Goal: Task Accomplishment & Management: Complete application form

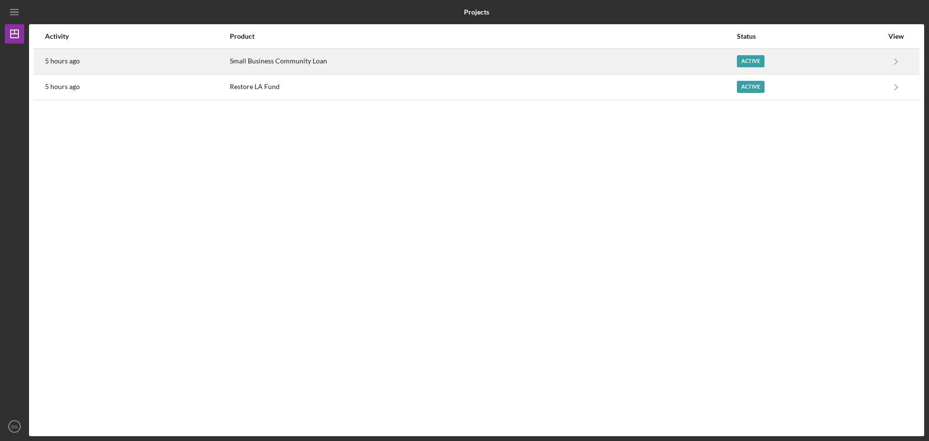
click at [812, 65] on div "Active" at bounding box center [810, 61] width 146 height 24
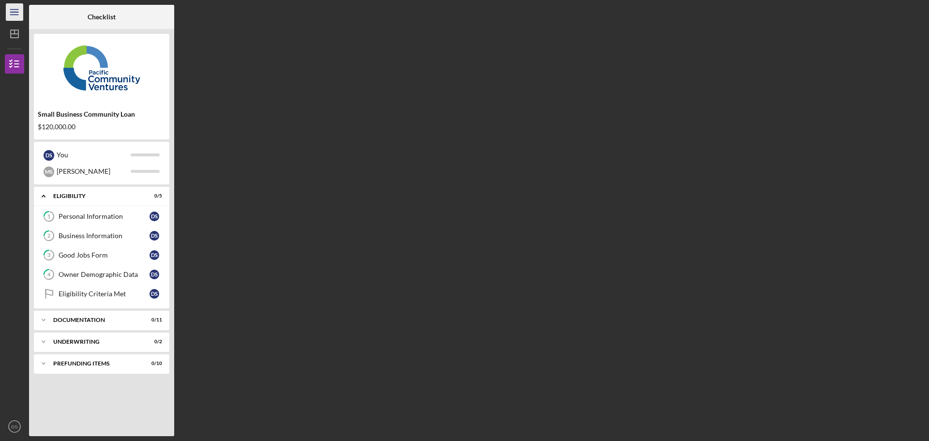
click at [12, 12] on icon "Icon/Menu" at bounding box center [15, 12] width 22 height 22
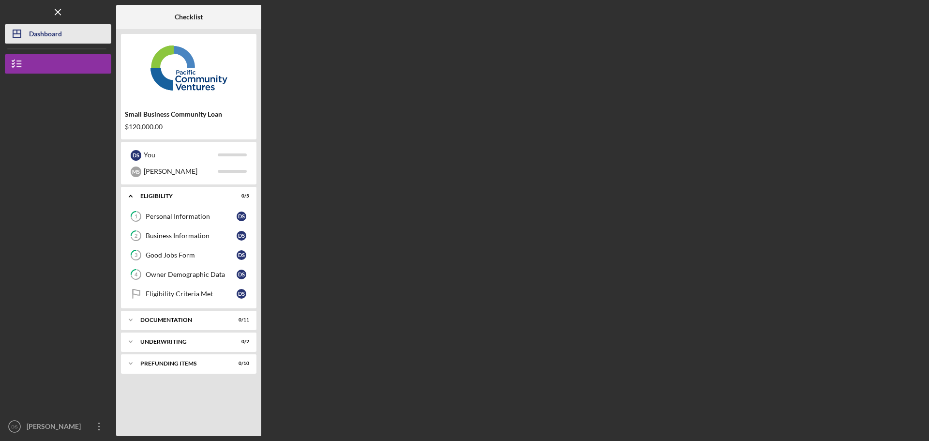
click at [41, 33] on div "Dashboard" at bounding box center [45, 35] width 33 height 22
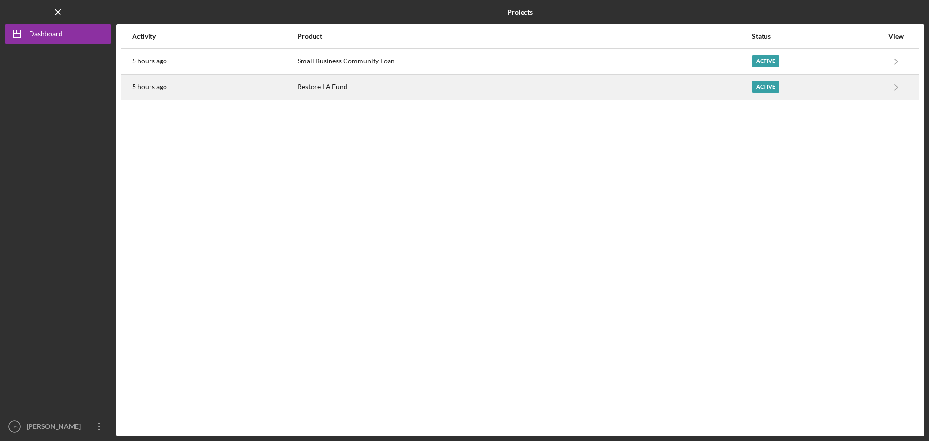
click at [774, 86] on div "Active" at bounding box center [766, 87] width 28 height 12
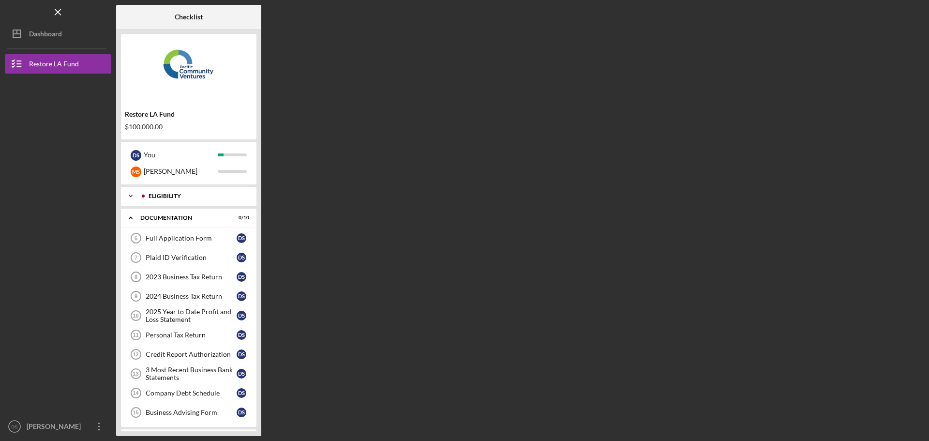
click at [196, 192] on div "Icon/Expander Eligibility 6 / 6" at bounding box center [188, 195] width 135 height 19
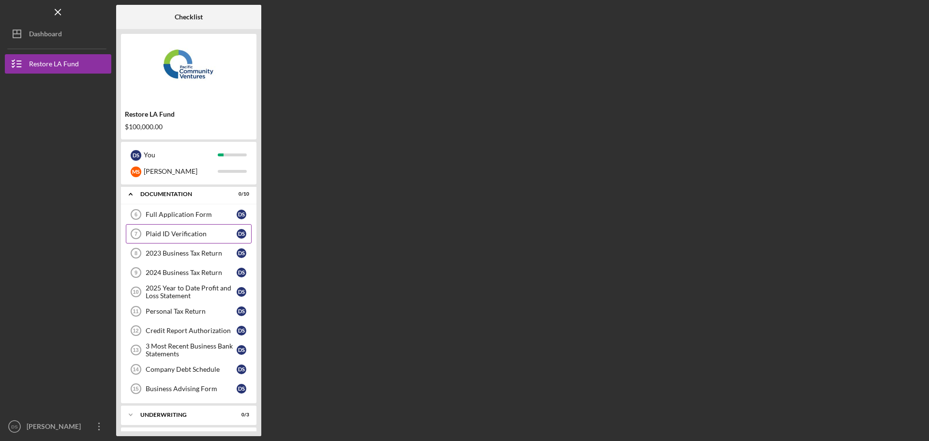
scroll to position [48, 0]
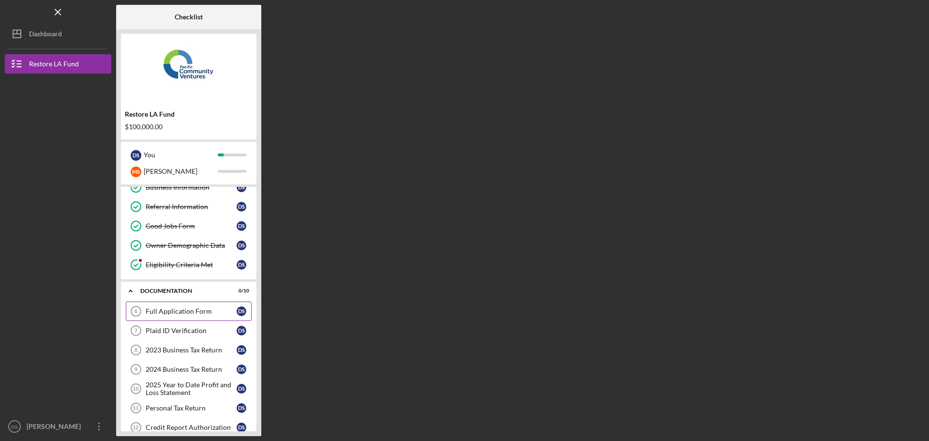
click at [193, 311] on div "Full Application Form" at bounding box center [191, 311] width 91 height 8
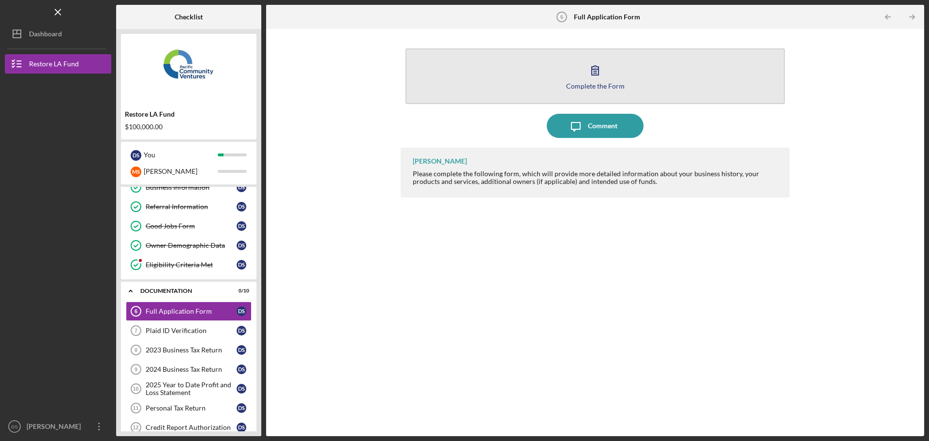
click at [609, 77] on button "Complete the Form Form" at bounding box center [594, 76] width 379 height 56
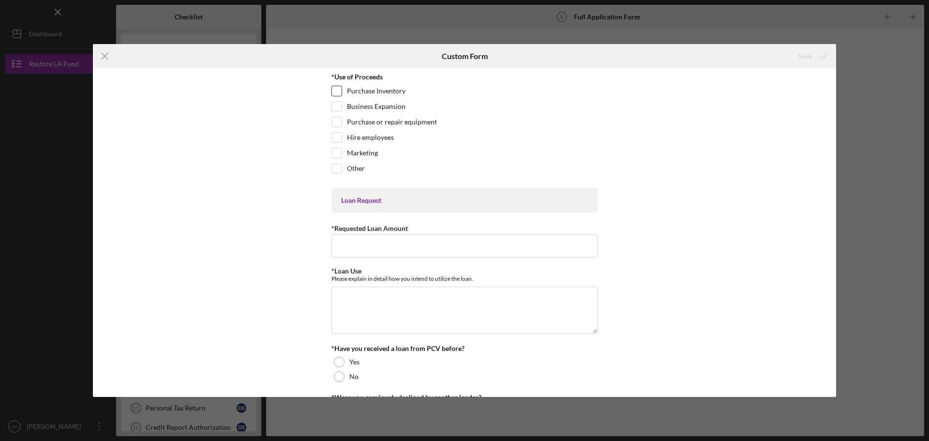
click at [399, 95] on label "Purchase Inventory" at bounding box center [376, 91] width 59 height 10
click at [342, 95] on input "Purchase Inventory" at bounding box center [337, 91] width 10 height 10
checkbox input "true"
click at [419, 198] on div "Loan Request" at bounding box center [464, 200] width 247 height 8
click at [349, 118] on label "Purchase or repair equipment" at bounding box center [392, 122] width 90 height 10
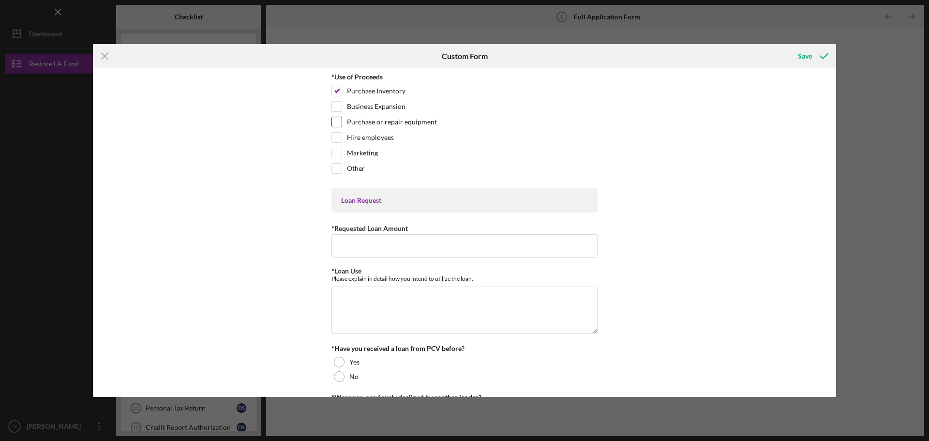
click at [342, 118] on input "Purchase or repair equipment" at bounding box center [337, 122] width 10 height 10
checkbox input "true"
click at [370, 234] on div "*Requested Loan Amount" at bounding box center [464, 228] width 266 height 12
click at [372, 244] on input "*Requested Loan Amount" at bounding box center [464, 245] width 266 height 23
click at [372, 244] on input "$1,000" at bounding box center [464, 245] width 266 height 23
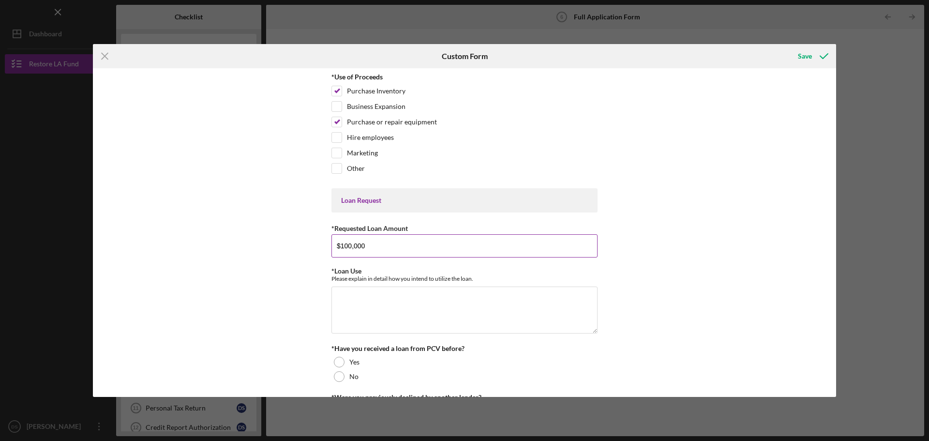
type input "$100,000"
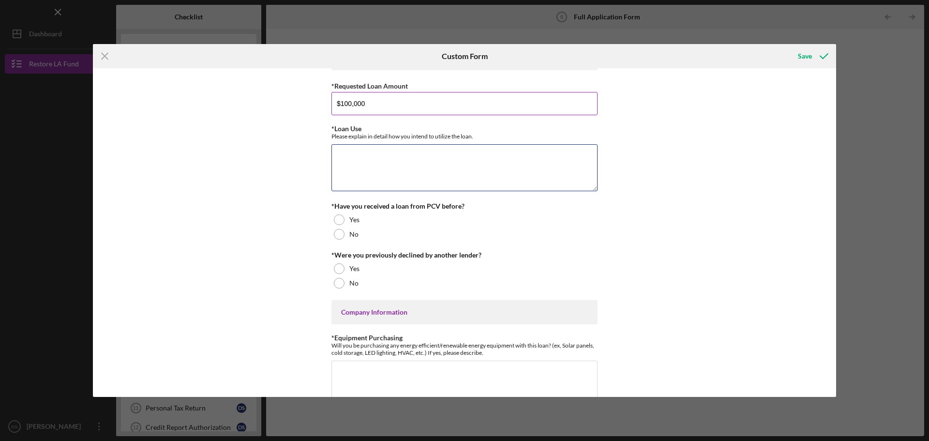
scroll to position [145, 0]
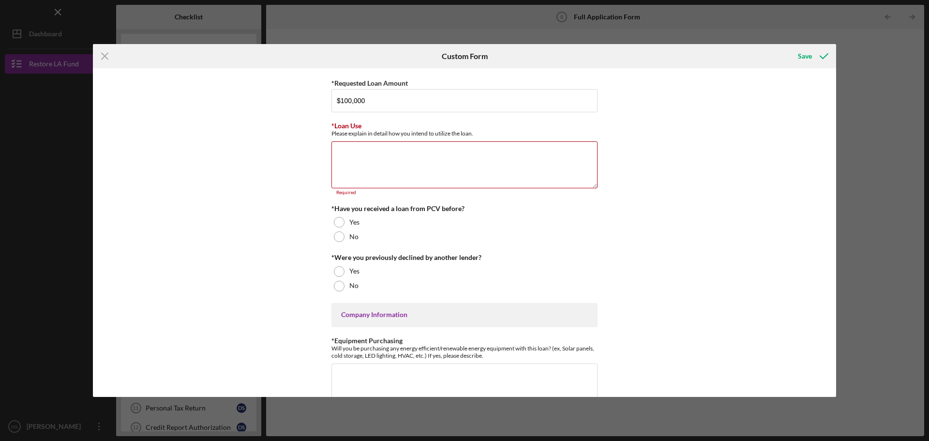
click at [349, 238] on label "No" at bounding box center [353, 237] width 9 height 8
click at [338, 286] on div at bounding box center [339, 286] width 11 height 11
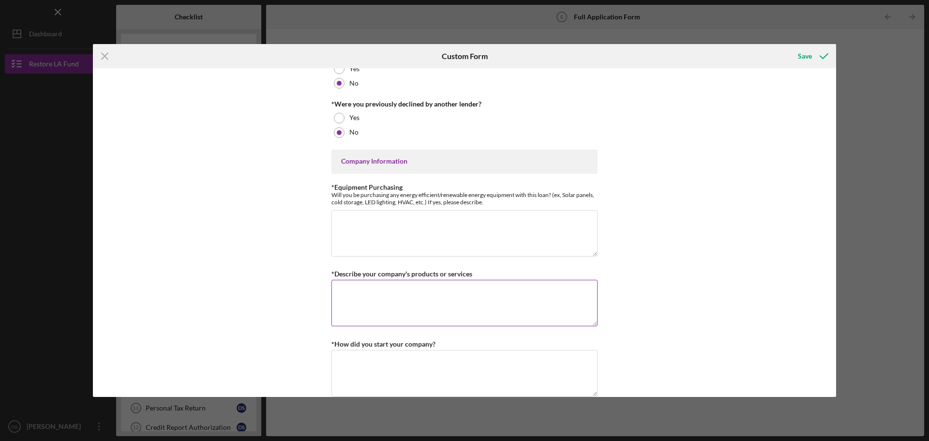
scroll to position [290, 0]
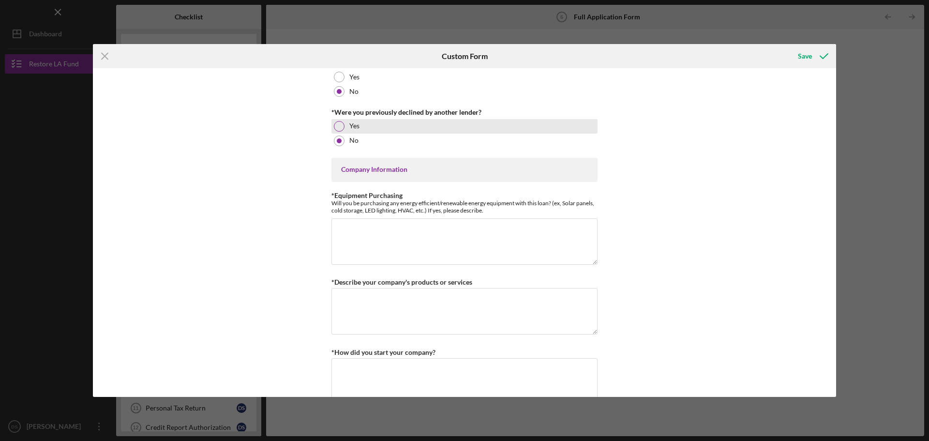
click at [335, 126] on div at bounding box center [339, 126] width 11 height 11
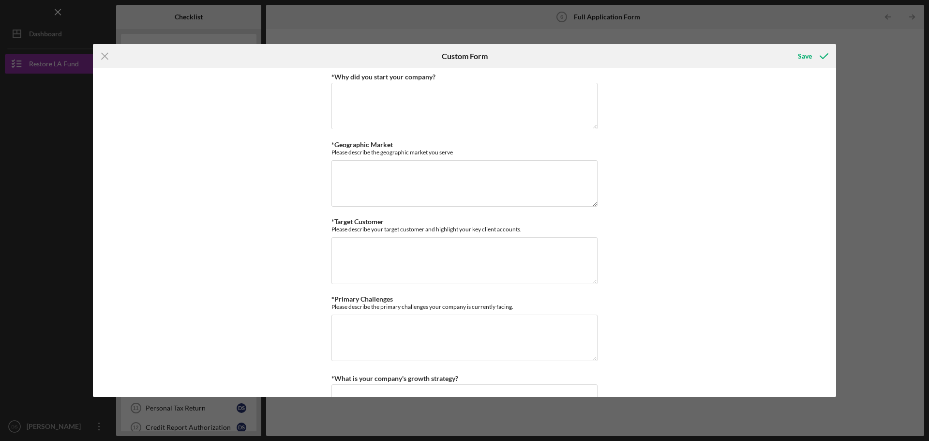
scroll to position [295, 0]
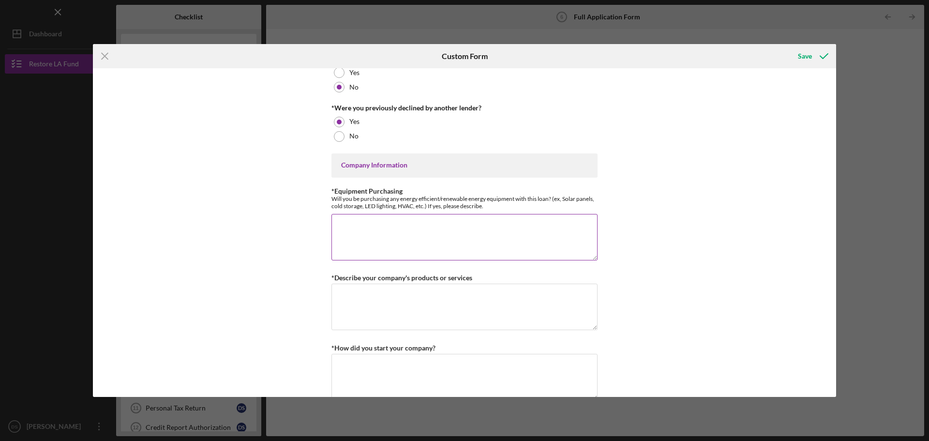
click at [394, 236] on textarea "*Equipment Purchasing" at bounding box center [464, 237] width 266 height 46
type textarea "We will be pu"
click at [454, 308] on textarea "*Describe your company's products or services" at bounding box center [464, 306] width 266 height 46
type textarea "D"
type textarea "W"
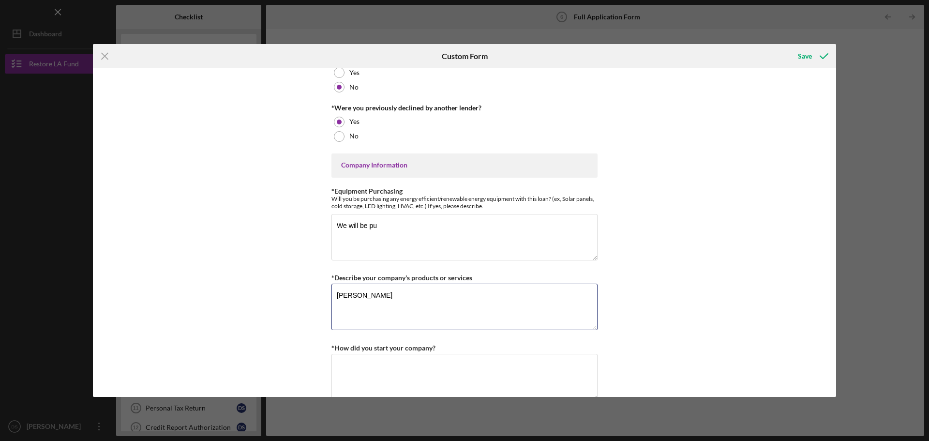
drag, startPoint x: 442, startPoint y: 316, endPoint x: 256, endPoint y: 288, distance: 188.4
click at [256, 288] on div "*Use of Proceeds Purchase Inventory Business Expansion Purchase or repair equip…" at bounding box center [464, 232] width 743 height 328
paste textarea "is a small, family-run koi business based in [GEOGRAPHIC_DATA], [US_STATE]. We …"
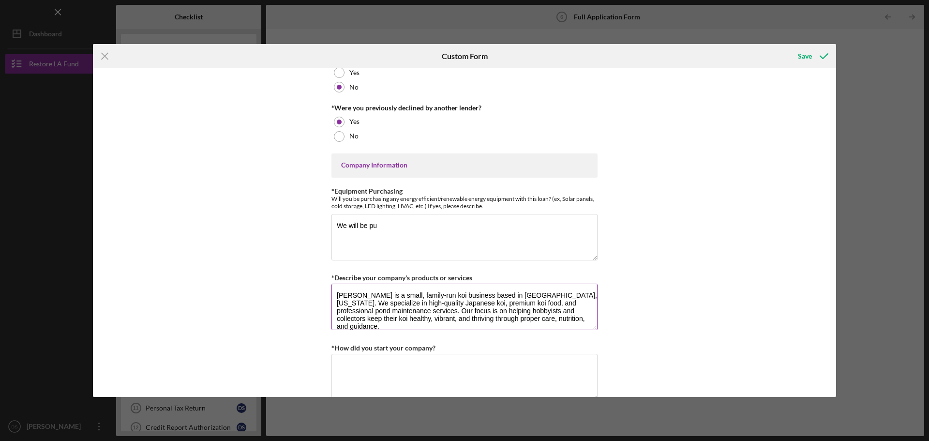
click at [574, 319] on textarea "[PERSON_NAME] is a small, family-run koi business based in [GEOGRAPHIC_DATA], […" at bounding box center [464, 306] width 266 height 46
paste textarea "We are an authorized retailer of TOMiGAi Koi Food, a brand developed by my fami…"
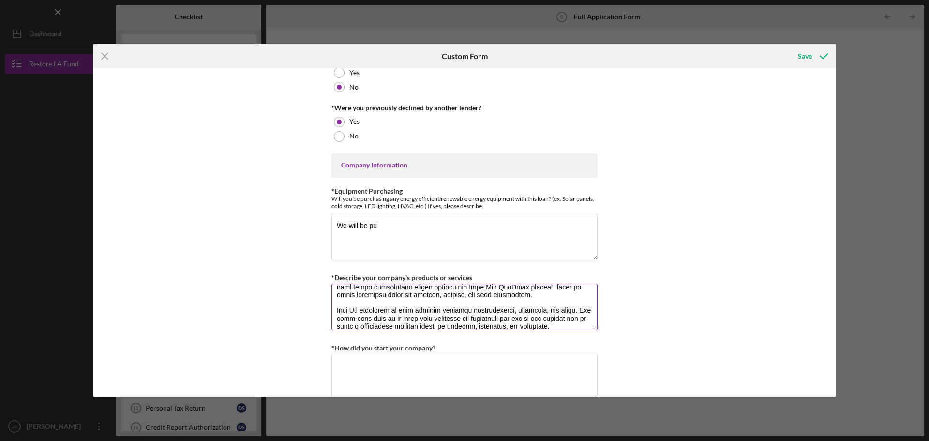
click at [564, 302] on textarea "*Describe your company's products or services" at bounding box center [464, 306] width 266 height 46
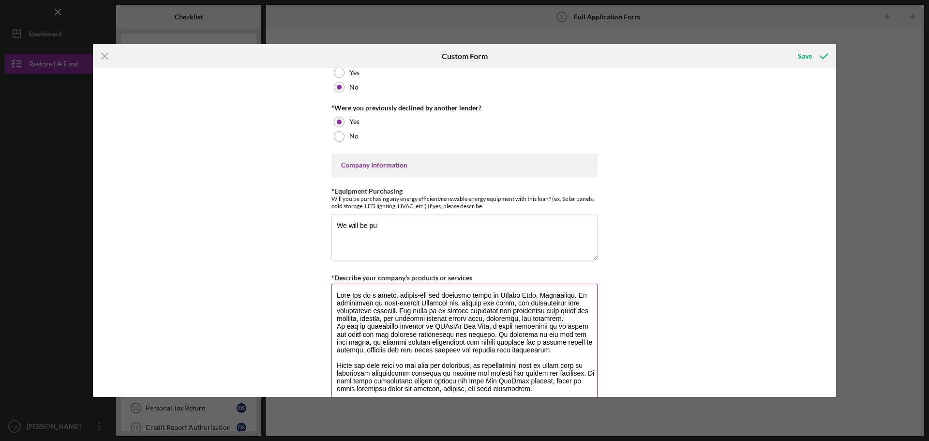
drag, startPoint x: 594, startPoint y: 327, endPoint x: 563, endPoint y: 350, distance: 38.1
click at [580, 438] on div "Icon/Menu Close Custom Form Save *Use of Proceeds Purchase Inventory Business E…" at bounding box center [464, 220] width 929 height 441
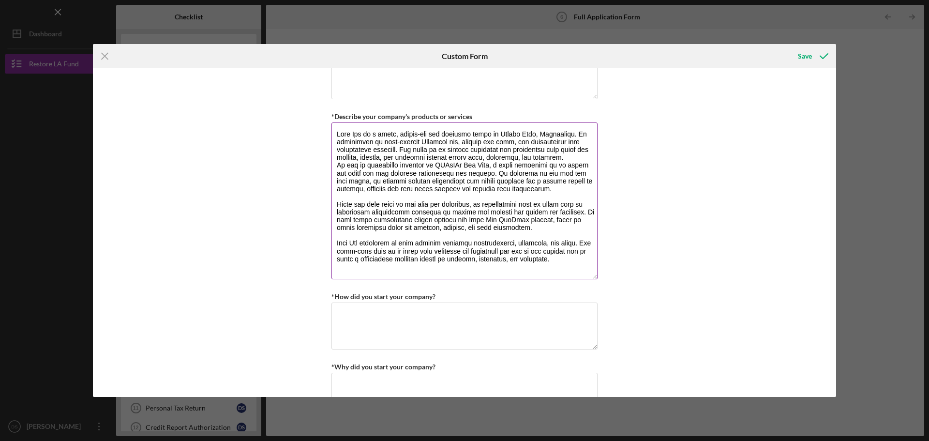
scroll to position [440, 0]
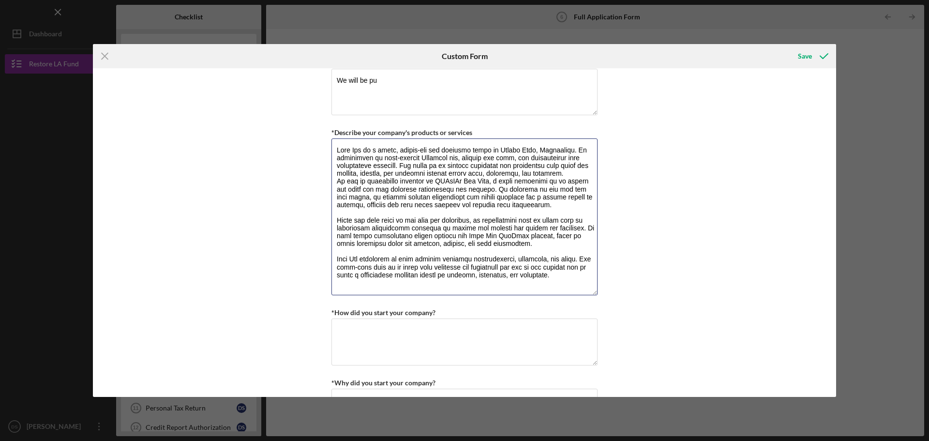
drag, startPoint x: 377, startPoint y: 150, endPoint x: 312, endPoint y: 145, distance: 65.5
click at [312, 145] on div "*Use of Proceeds Purchase Inventory Business Expansion Purchase or repair equip…" at bounding box center [464, 232] width 743 height 328
click at [410, 152] on textarea "*Describe your company's products or services" at bounding box center [464, 216] width 266 height 157
drag, startPoint x: 413, startPoint y: 150, endPoint x: 332, endPoint y: 149, distance: 80.3
click at [332, 149] on textarea "*Describe your company's products or services" at bounding box center [464, 216] width 266 height 157
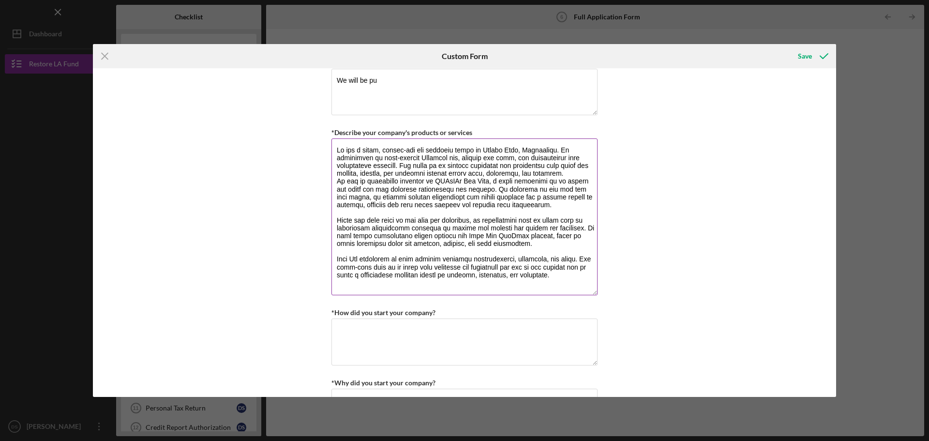
click at [552, 150] on textarea "*Describe your company's products or services" at bounding box center [464, 216] width 266 height 157
drag, startPoint x: 519, startPoint y: 149, endPoint x: 568, endPoint y: 148, distance: 49.8
click at [568, 148] on textarea "*Describe your company's products or services" at bounding box center [464, 216] width 266 height 157
click at [411, 155] on textarea "*Describe your company's products or services" at bounding box center [464, 216] width 266 height 157
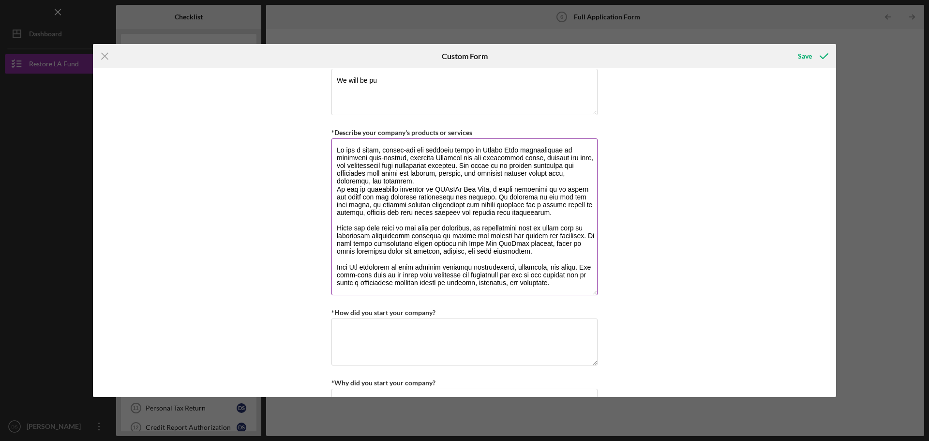
click at [510, 158] on textarea "*Describe your company's products or services" at bounding box center [464, 216] width 266 height 157
click at [572, 147] on textarea "*Describe your company's products or services" at bounding box center [464, 216] width 266 height 157
click at [516, 157] on textarea "*Describe your company's products or services" at bounding box center [464, 216] width 266 height 157
drag, startPoint x: 561, startPoint y: 150, endPoint x: 559, endPoint y: 161, distance: 10.7
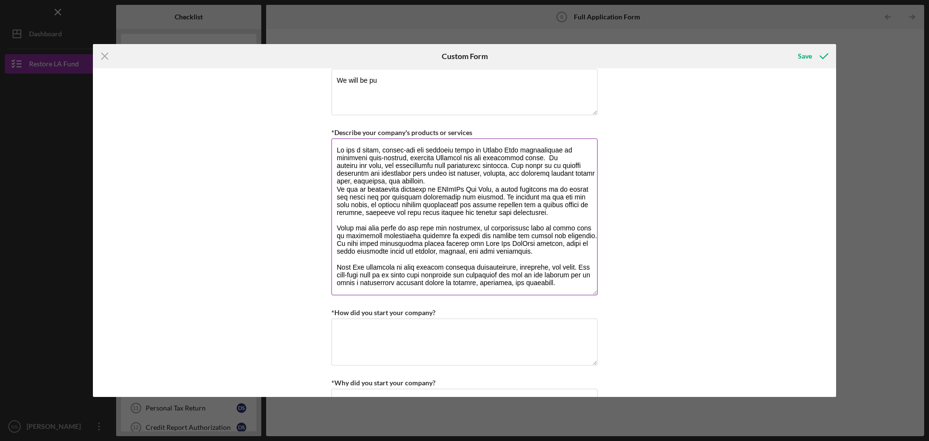
click at [559, 161] on textarea "*Describe your company's products or services" at bounding box center [464, 216] width 266 height 157
click at [522, 148] on textarea "*Describe your company's products or services" at bounding box center [464, 216] width 266 height 157
drag, startPoint x: 521, startPoint y: 150, endPoint x: 523, endPoint y: 157, distance: 7.5
click at [523, 157] on textarea "*Describe your company's products or services" at bounding box center [464, 216] width 266 height 157
drag, startPoint x: 520, startPoint y: 151, endPoint x: 527, endPoint y: 156, distance: 8.7
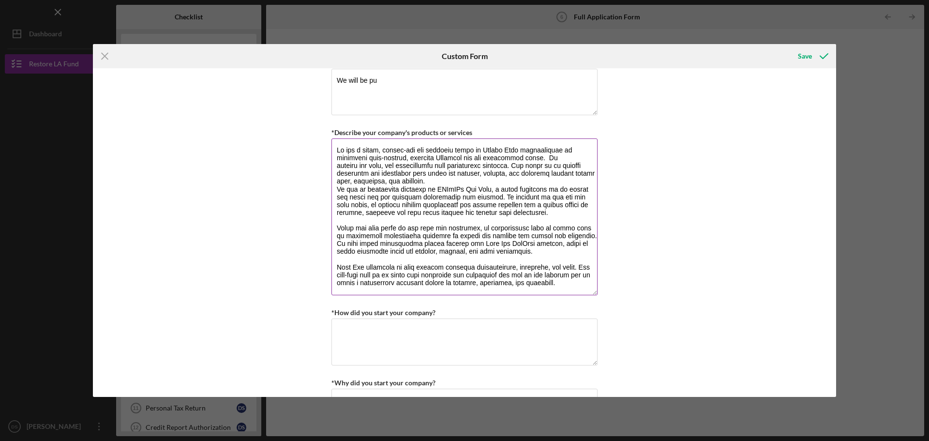
click at [527, 156] on textarea "*Describe your company's products or services" at bounding box center [464, 216] width 266 height 157
click at [553, 150] on textarea "*Describe your company's products or services" at bounding box center [464, 216] width 266 height 157
click at [565, 149] on textarea "*Describe your company's products or services" at bounding box center [464, 216] width 266 height 157
click at [546, 169] on textarea "*Describe your company's products or services" at bounding box center [464, 216] width 266 height 157
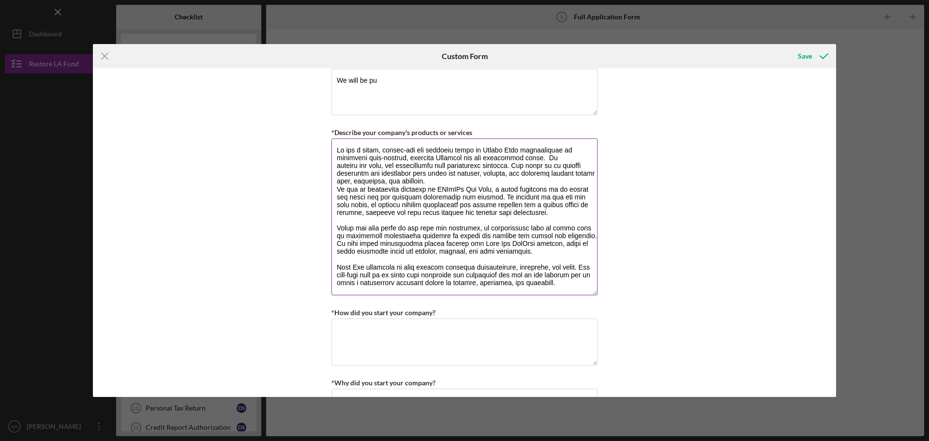
click at [541, 154] on textarea "*Describe your company's products or services" at bounding box center [464, 216] width 266 height 157
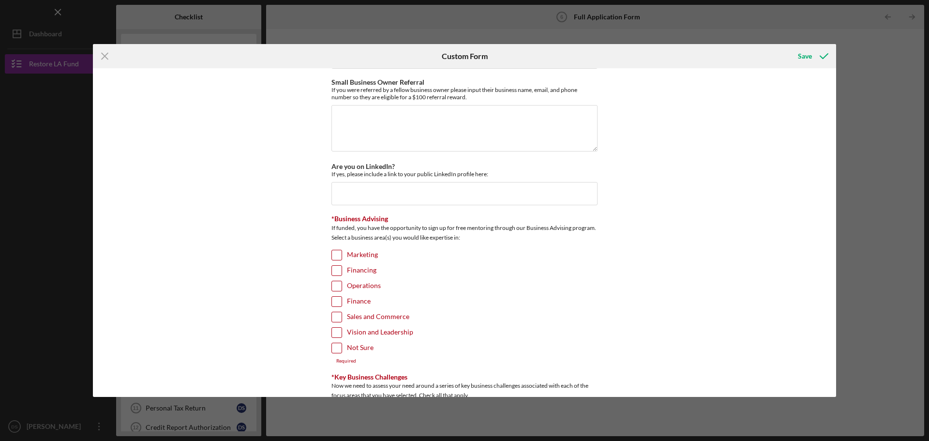
scroll to position [1552, 0]
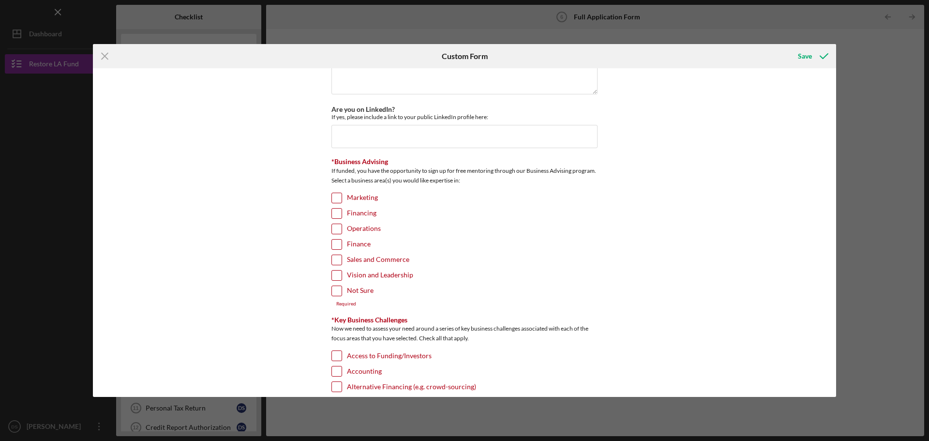
type textarea "We are a small, family-run koi business based in [GEOGRAPHIC_DATA] specializing…"
click at [333, 193] on input "Marketing" at bounding box center [337, 198] width 10 height 10
checkbox input "true"
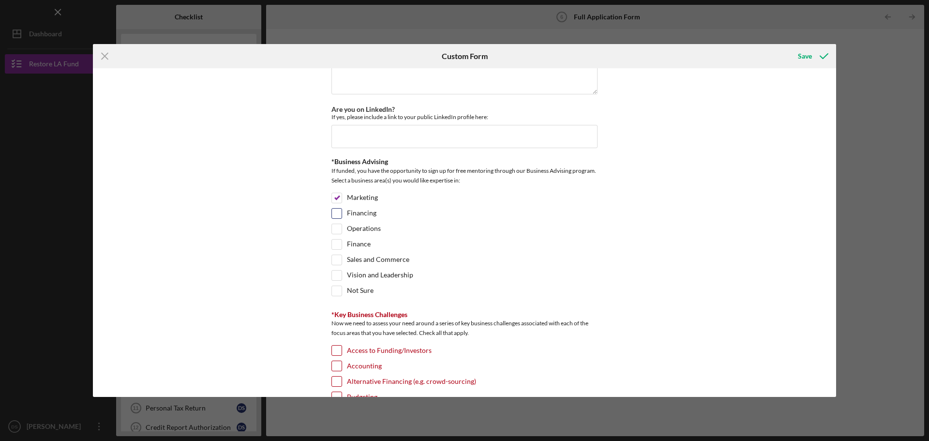
click at [334, 208] on input "Financing" at bounding box center [337, 213] width 10 height 10
checkbox input "true"
click at [333, 288] on input "Not Sure" at bounding box center [337, 291] width 10 height 10
checkbox input "true"
click at [324, 257] on div "*Use of Proceeds Purchase Inventory Business Expansion Purchase or repair equip…" at bounding box center [464, 232] width 743 height 328
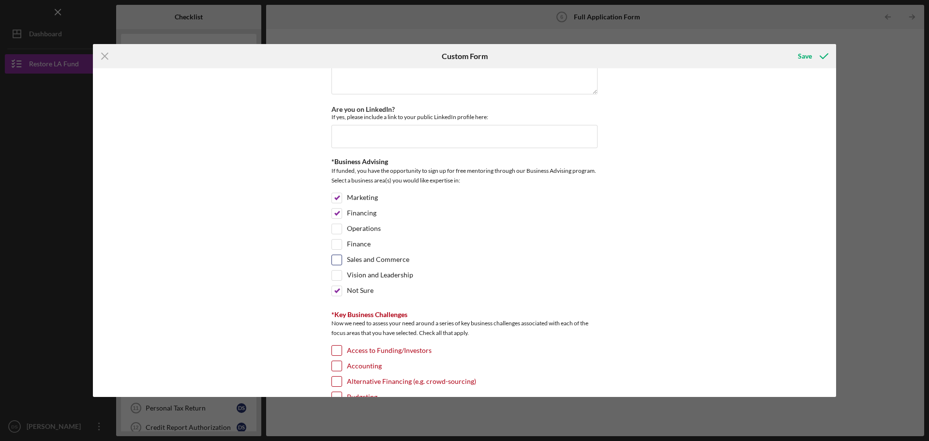
click at [335, 257] on input "Sales and Commerce" at bounding box center [337, 260] width 10 height 10
checkbox input "true"
click at [365, 195] on label "Marketing" at bounding box center [362, 198] width 31 height 10
click at [342, 195] on input "Marketing" at bounding box center [337, 198] width 10 height 10
checkbox input "false"
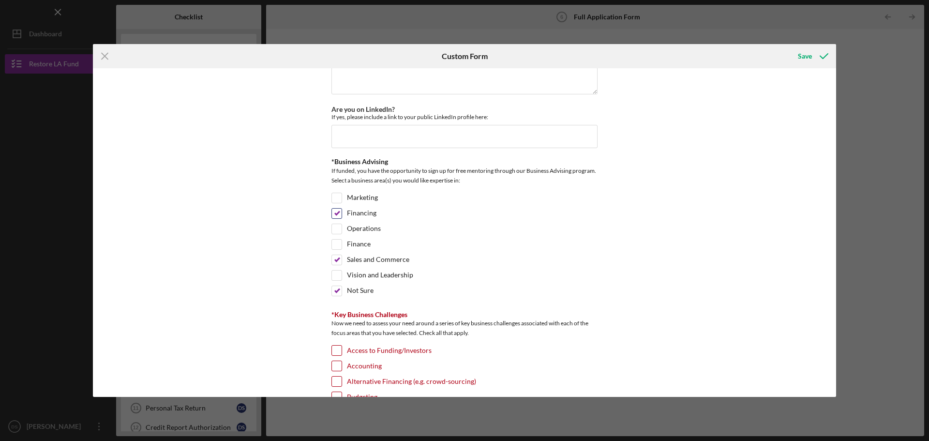
click at [362, 217] on div "Financing" at bounding box center [464, 215] width 266 height 15
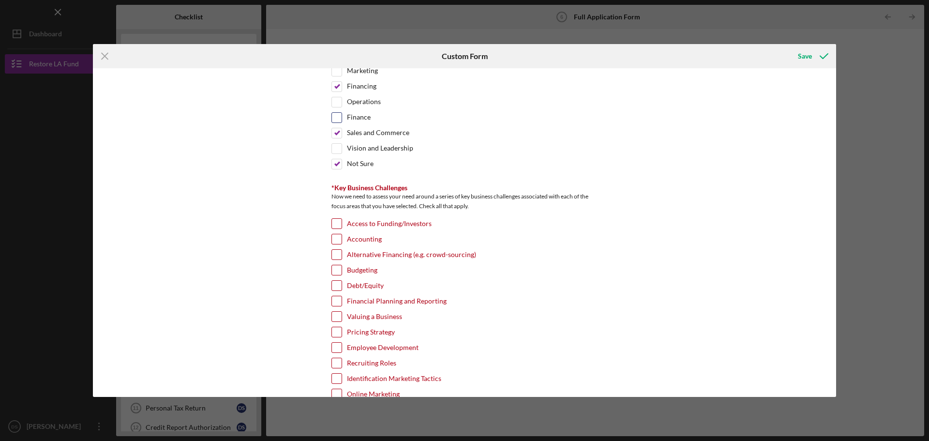
scroll to position [1697, 0]
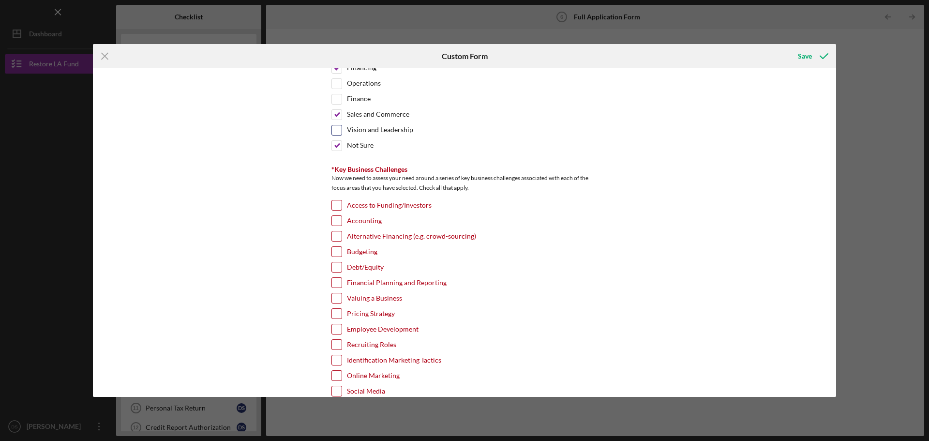
click at [374, 126] on label "Vision and Leadership" at bounding box center [380, 130] width 66 height 10
click at [342, 126] on input "Vision and Leadership" at bounding box center [337, 130] width 10 height 10
checkbox input "true"
click at [402, 201] on label "Access to Funding/Investors" at bounding box center [389, 205] width 85 height 10
click at [342, 201] on input "Access to Funding/Investors" at bounding box center [337, 205] width 10 height 10
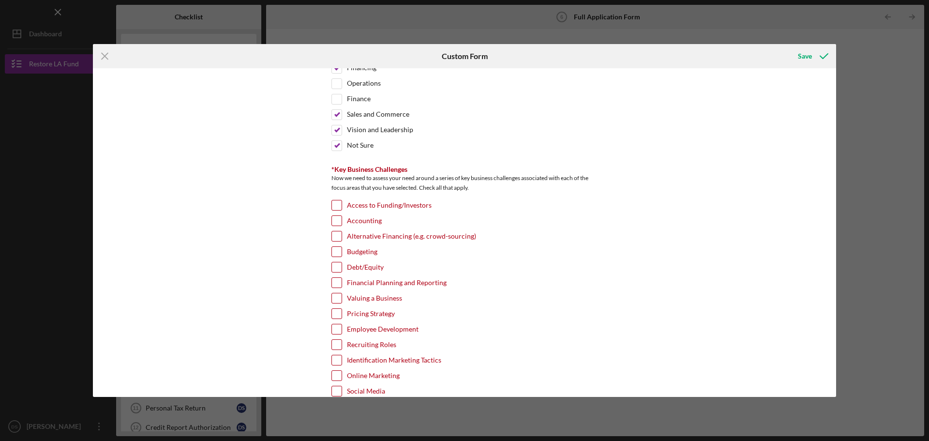
checkbox input "true"
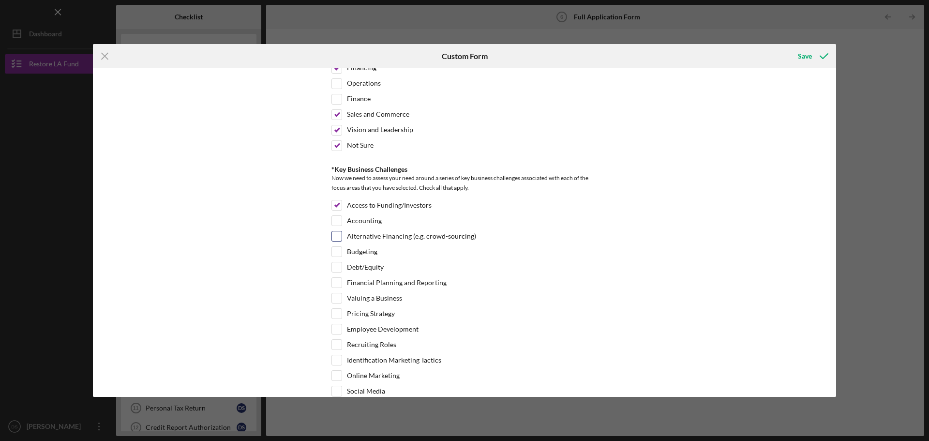
click at [426, 231] on label "Alternative Financing (e.g. crowd-sourcing)" at bounding box center [411, 236] width 129 height 10
click at [342, 231] on input "Alternative Financing (e.g. crowd-sourcing)" at bounding box center [337, 236] width 10 height 10
checkbox input "true"
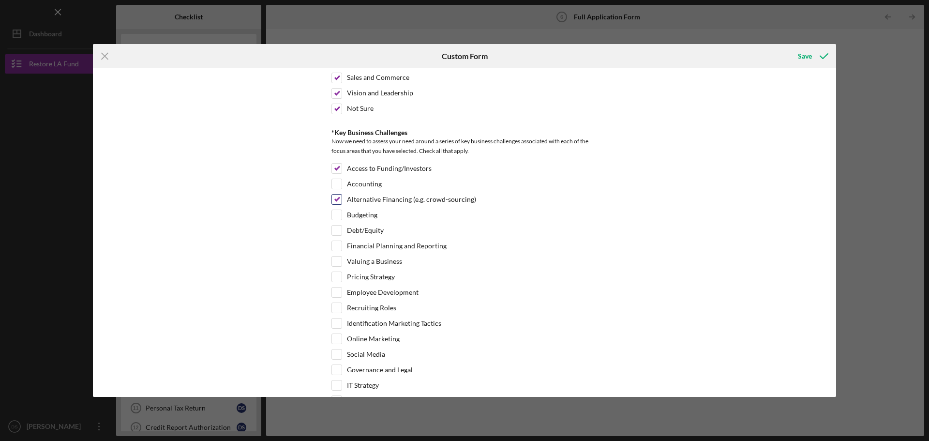
scroll to position [1746, 0]
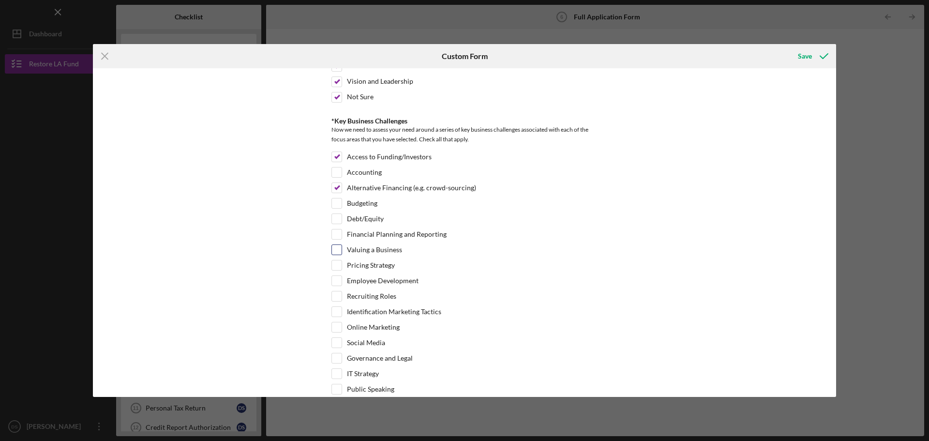
click at [371, 245] on label "Valuing a Business" at bounding box center [374, 250] width 55 height 10
click at [342, 245] on input "Valuing a Business" at bounding box center [337, 250] width 10 height 10
checkbox input "true"
click at [376, 264] on label "Pricing Strategy" at bounding box center [371, 265] width 48 height 10
click at [342, 264] on input "Pricing Strategy" at bounding box center [337, 265] width 10 height 10
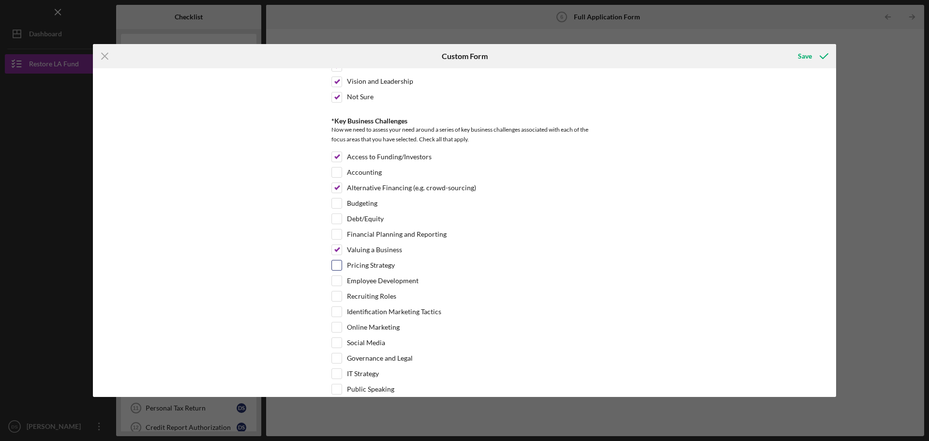
checkbox input "true"
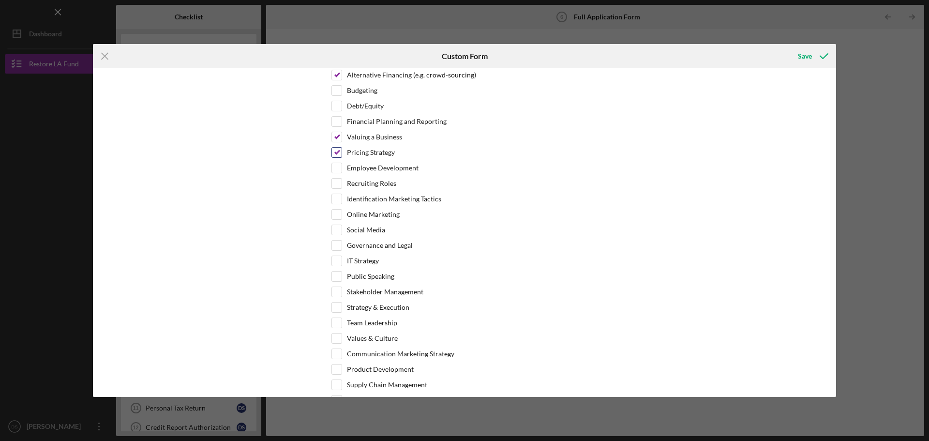
scroll to position [1891, 0]
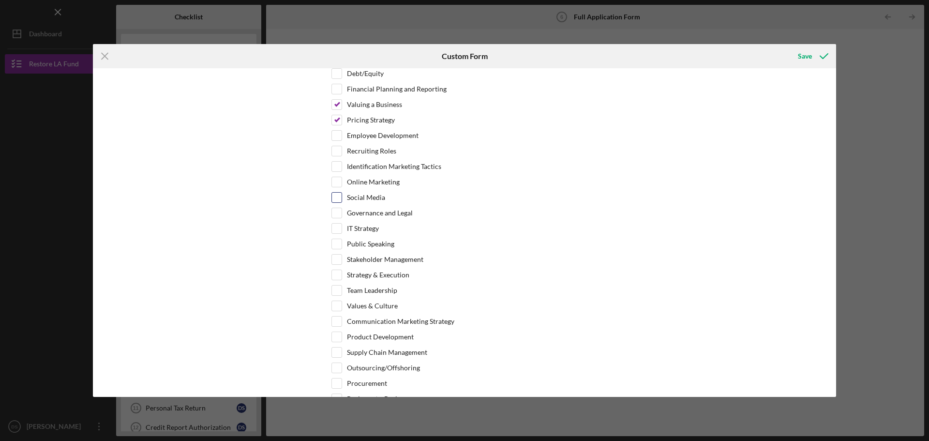
click at [364, 193] on label "Social Media" at bounding box center [366, 198] width 38 height 10
click at [342, 193] on input "Social Media" at bounding box center [337, 198] width 10 height 10
checkbox input "true"
click at [383, 179] on label "Online Marketing" at bounding box center [373, 182] width 53 height 10
click at [342, 179] on input "Online Marketing" at bounding box center [337, 182] width 10 height 10
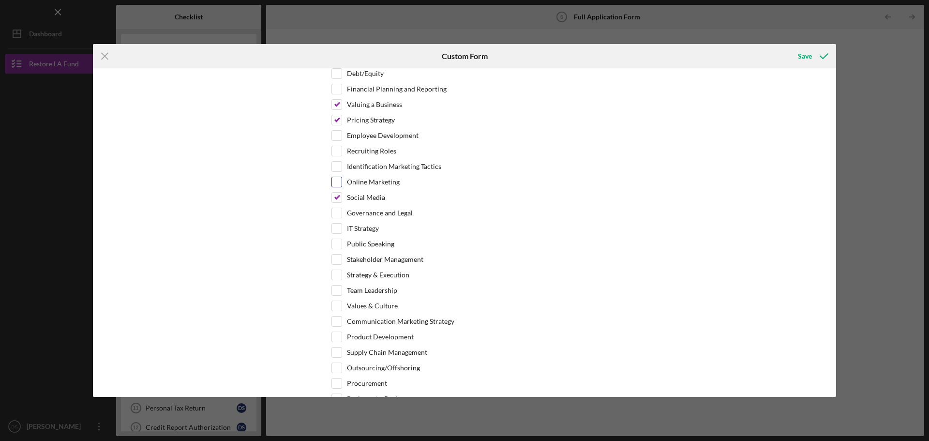
checkbox input "true"
click at [386, 162] on label "Identification Marketing Tactics" at bounding box center [394, 167] width 94 height 10
click at [342, 162] on input "Identification Marketing Tactics" at bounding box center [337, 167] width 10 height 10
checkbox input "true"
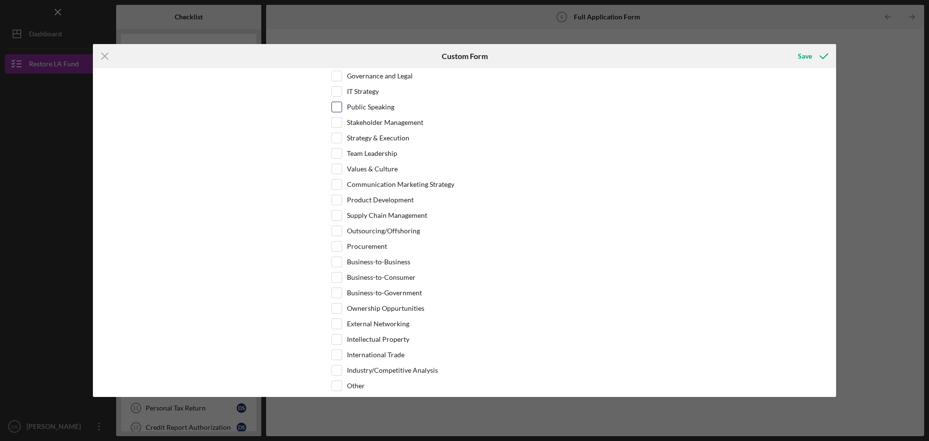
scroll to position [2038, 0]
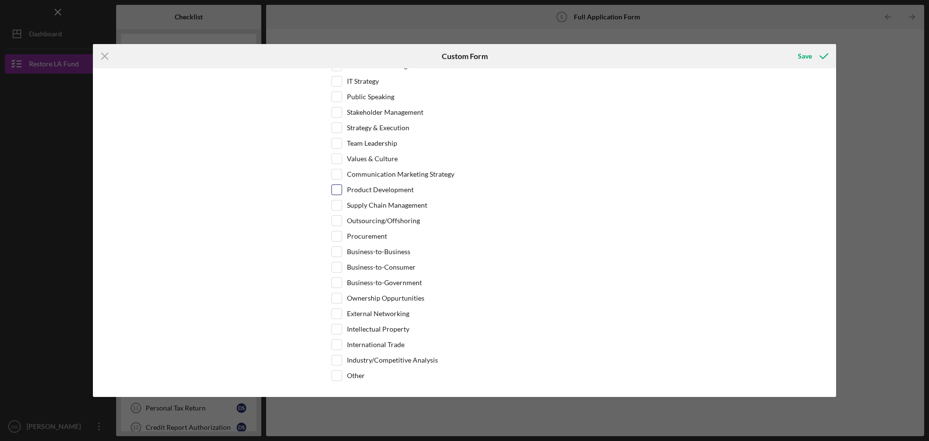
click at [403, 188] on label "Product Development" at bounding box center [380, 190] width 67 height 10
click at [342, 188] on input "Product Development" at bounding box center [337, 190] width 10 height 10
checkbox input "true"
click at [413, 169] on label "Communication Marketing Strategy" at bounding box center [400, 174] width 107 height 10
click at [342, 169] on input "Communication Marketing Strategy" at bounding box center [337, 174] width 10 height 10
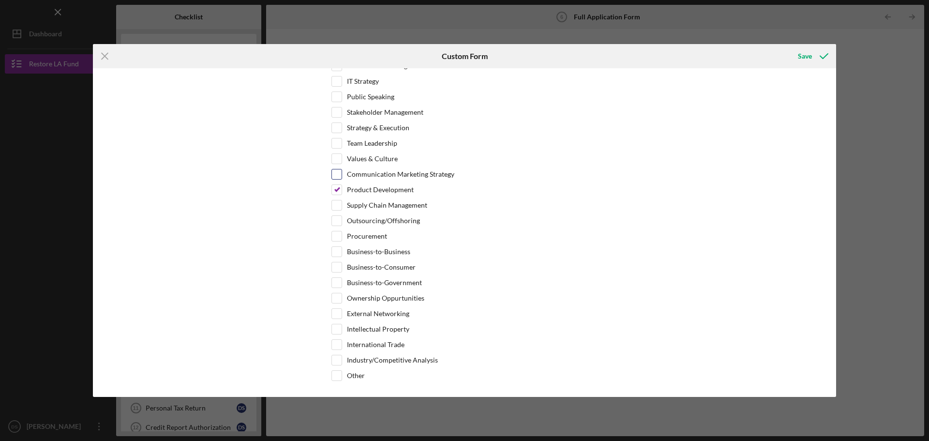
checkbox input "true"
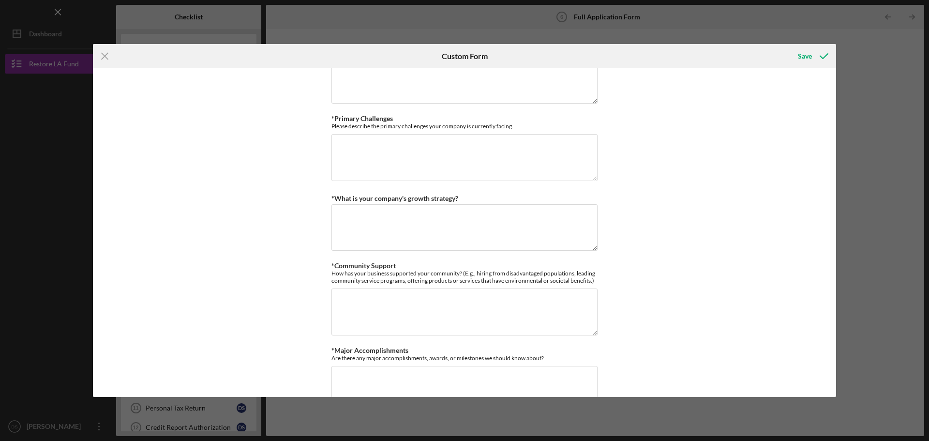
drag, startPoint x: 807, startPoint y: 57, endPoint x: 794, endPoint y: 71, distance: 19.5
click at [807, 57] on div "Save" at bounding box center [805, 55] width 14 height 19
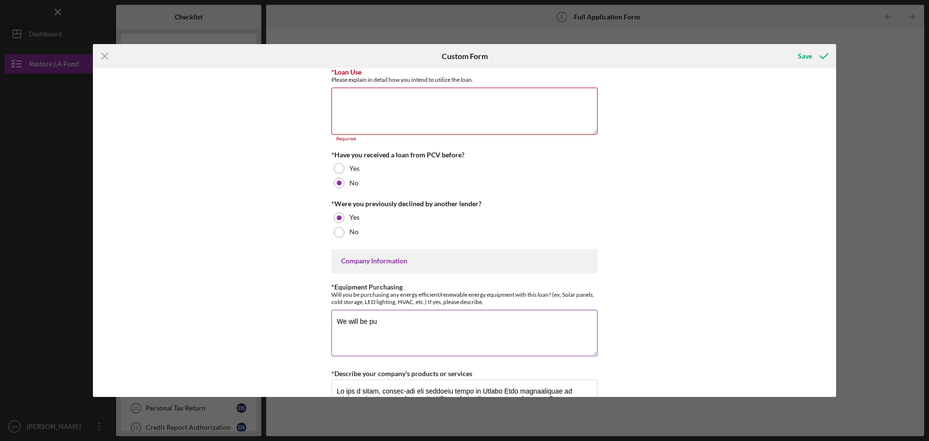
scroll to position [54, 0]
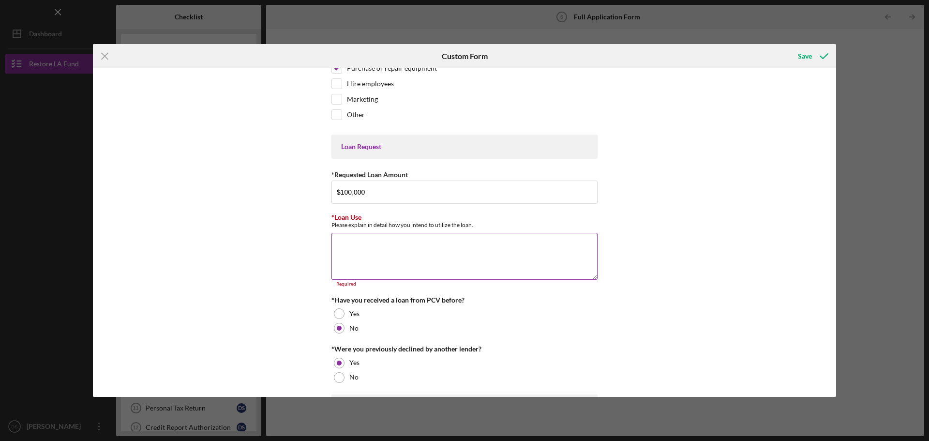
click at [446, 270] on textarea "*Loan Use" at bounding box center [464, 256] width 266 height 46
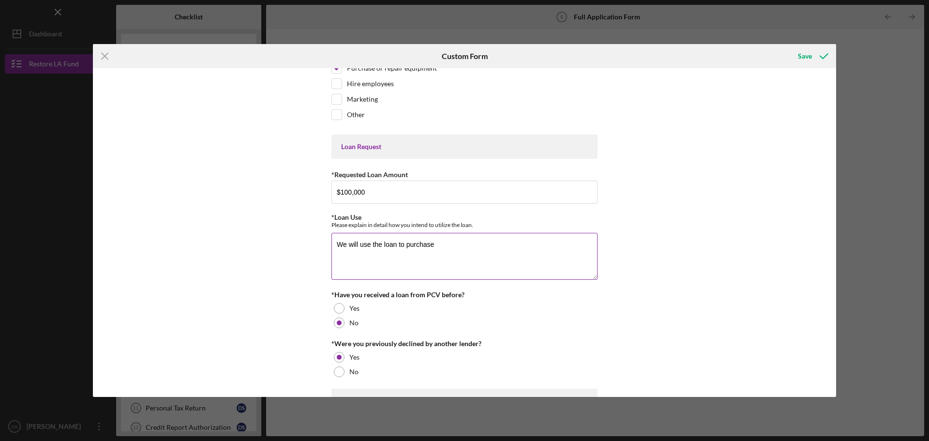
click at [456, 244] on textarea "We will use the loan to purchase" at bounding box center [464, 256] width 266 height 46
type textarea "We will use the loan to purchase supplies for [PERSON_NAME] and additional back…"
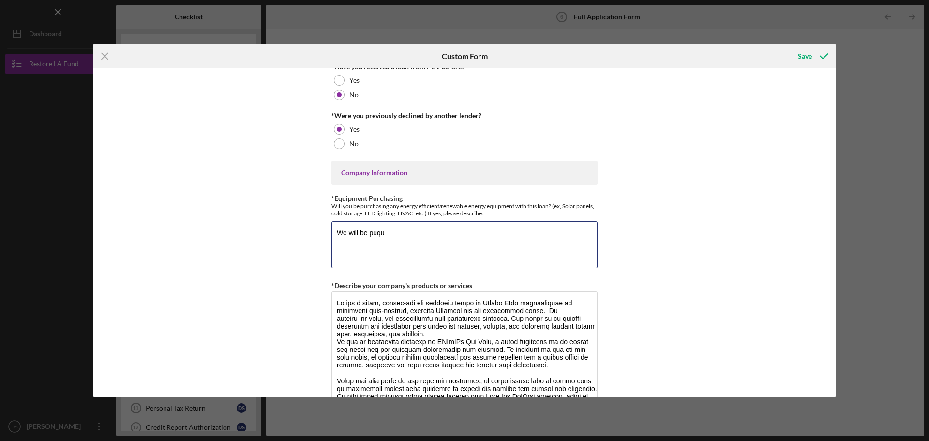
type textarea "We will be puq"
drag, startPoint x: 419, startPoint y: 243, endPoint x: 268, endPoint y: 240, distance: 151.4
click at [268, 240] on div "*Use of Proceeds Purchase Inventory Business Expansion Purchase or repair equip…" at bounding box center [464, 232] width 743 height 328
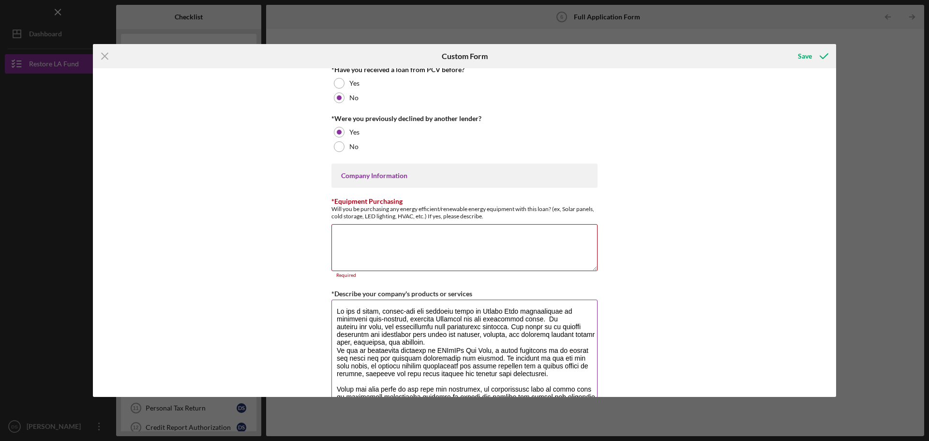
scroll to position [290, 0]
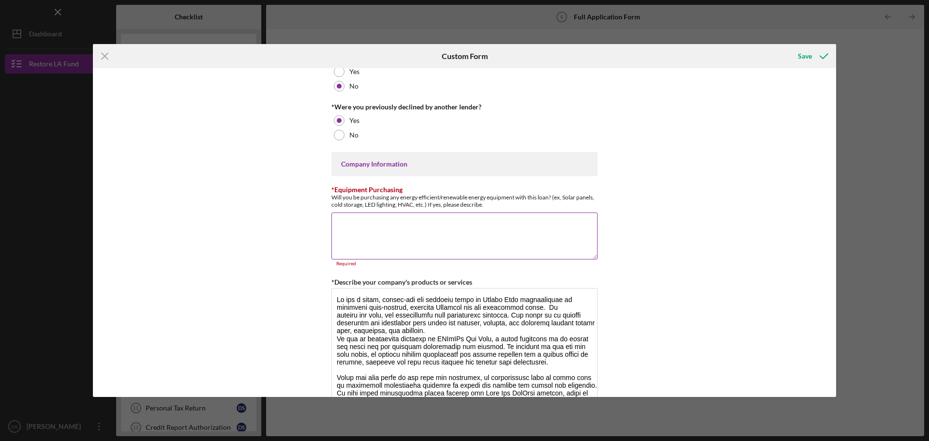
click at [419, 229] on textarea "*Equipment Purchasing" at bounding box center [464, 235] width 266 height 46
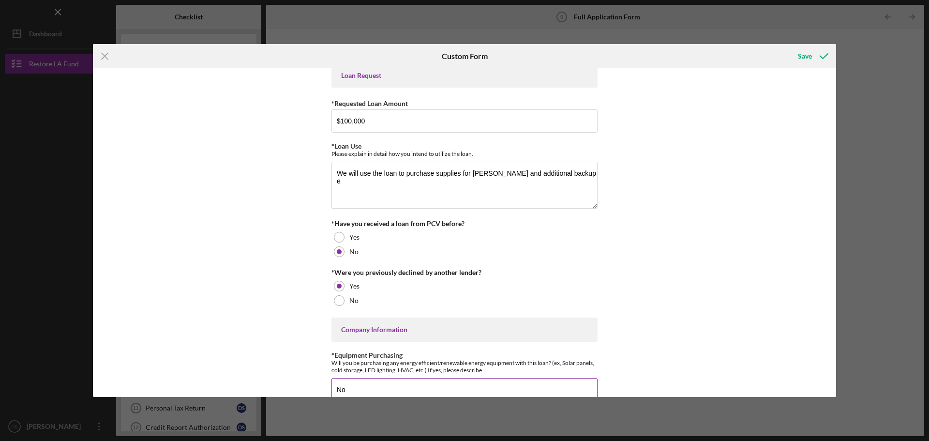
scroll to position [48, 0]
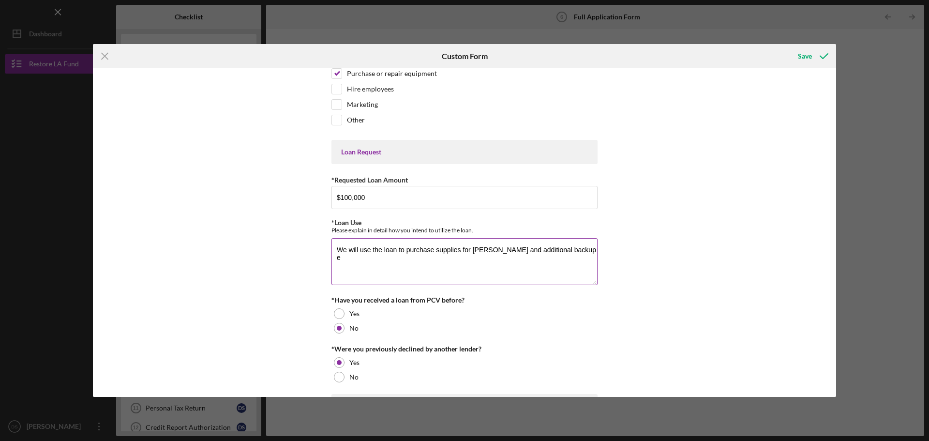
type textarea "No"
click at [565, 256] on textarea "We will use the loan to purchase supplies for [PERSON_NAME] and additional back…" at bounding box center [464, 261] width 266 height 46
click at [585, 251] on textarea "We will use the loan to purchase supplies for Koi and additional backup equipme…" at bounding box center [464, 261] width 266 height 46
type textarea "We will use the loan to purchase supplies for Koi and additional backup equipme…"
click at [804, 52] on div "Save" at bounding box center [805, 55] width 14 height 19
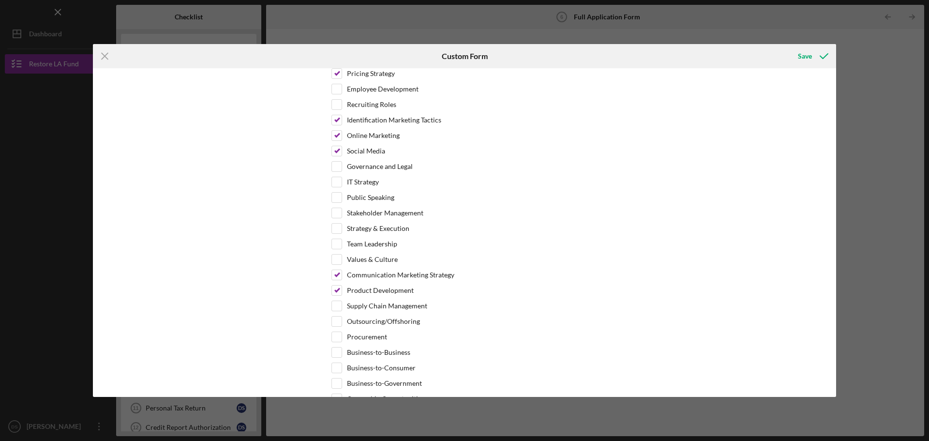
scroll to position [2077, 0]
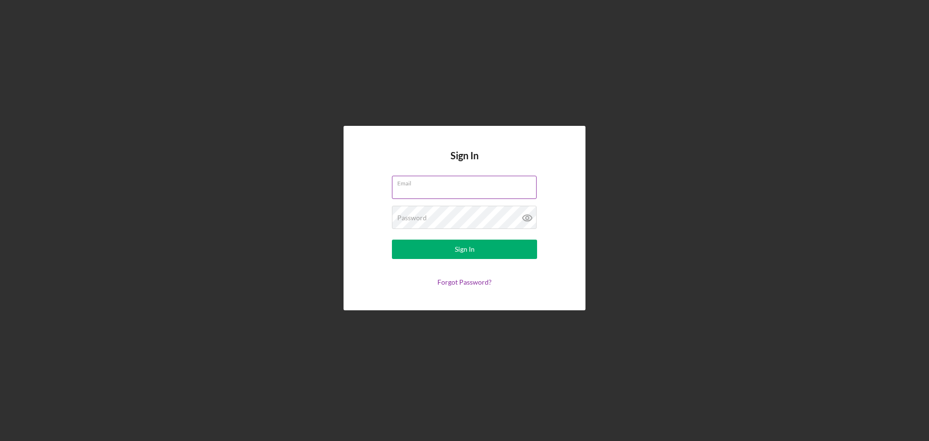
click at [426, 191] on input "Email" at bounding box center [464, 187] width 145 height 23
click at [423, 189] on input "Email" at bounding box center [464, 187] width 145 height 23
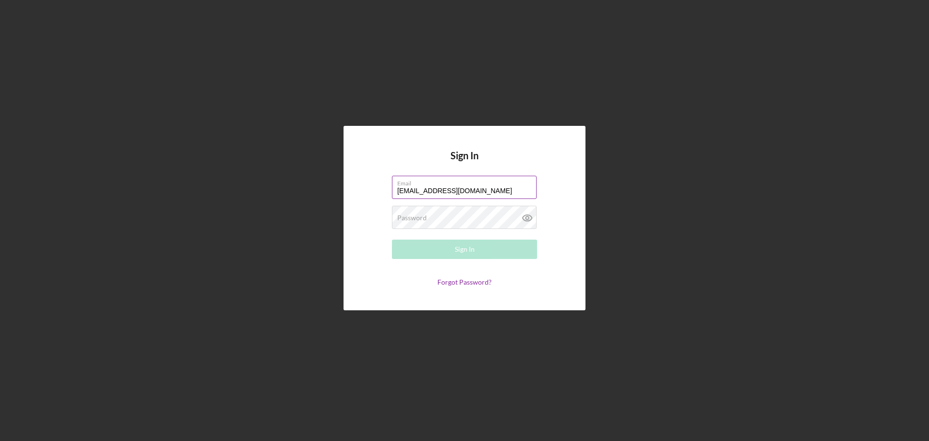
type input "devin@demikoi.com"
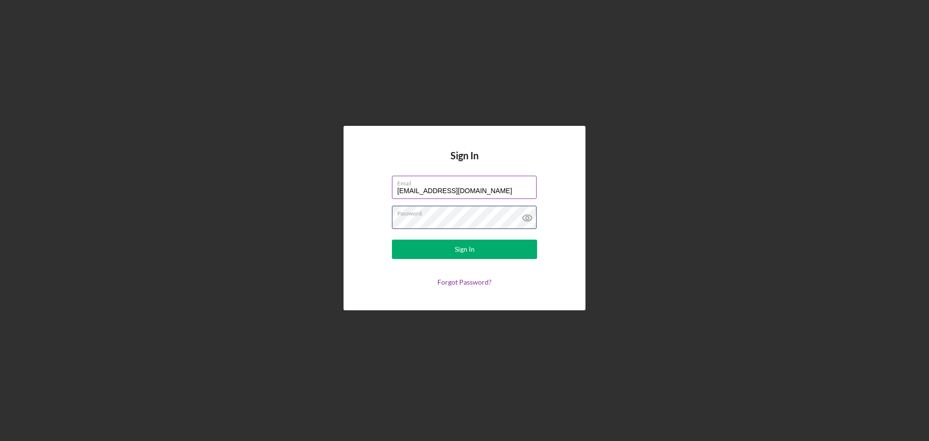
click at [392, 239] on button "Sign In" at bounding box center [464, 248] width 145 height 19
